Goal: Find specific page/section: Find specific page/section

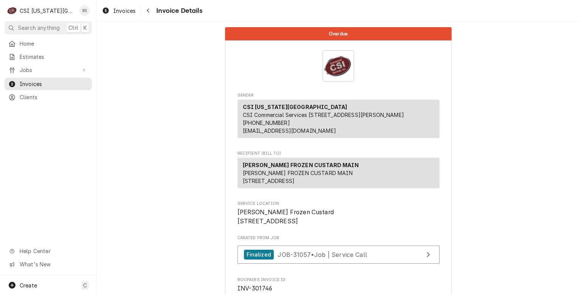
scroll to position [1186, 0]
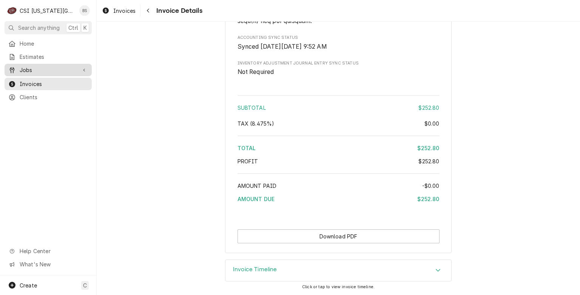
click at [25, 70] on span "Jobs" at bounding box center [48, 70] width 57 height 8
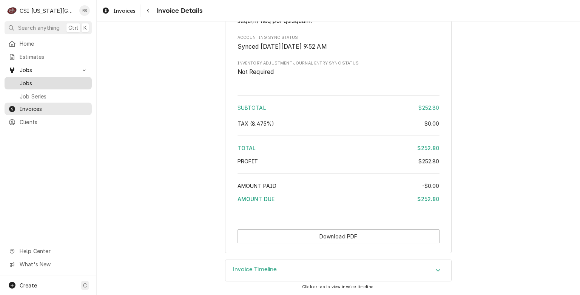
click at [25, 81] on span "Jobs" at bounding box center [54, 83] width 68 height 8
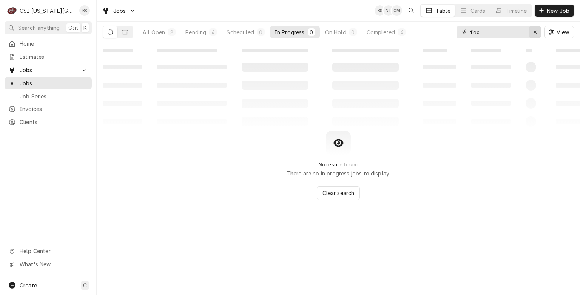
click at [533, 33] on icon "Erase input" at bounding box center [535, 31] width 4 height 5
type input "JIMMY JOHN"
click at [386, 32] on div "Completed" at bounding box center [381, 32] width 28 height 8
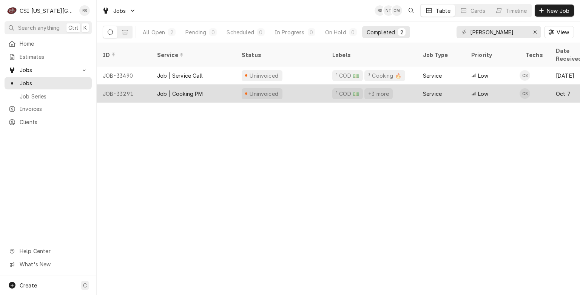
click at [182, 90] on div "Job | Cooking PM" at bounding box center [180, 94] width 46 height 8
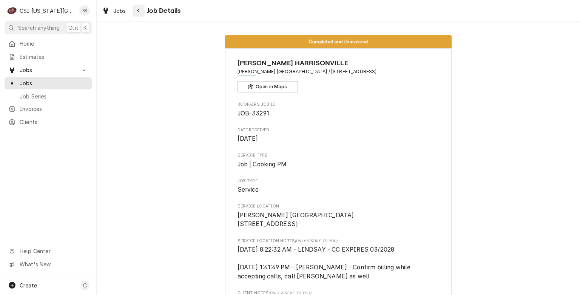
click at [139, 15] on button "Navigate back" at bounding box center [139, 11] width 12 height 12
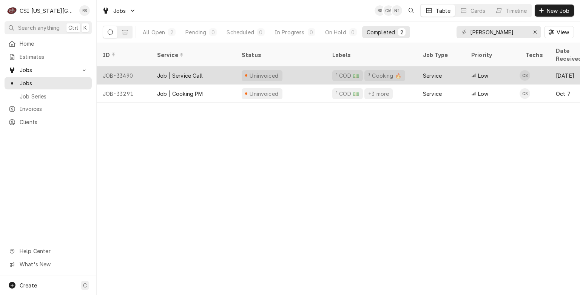
click at [180, 72] on div "Job | Service Call" at bounding box center [180, 76] width 46 height 8
